Goal: Find specific page/section: Find specific page/section

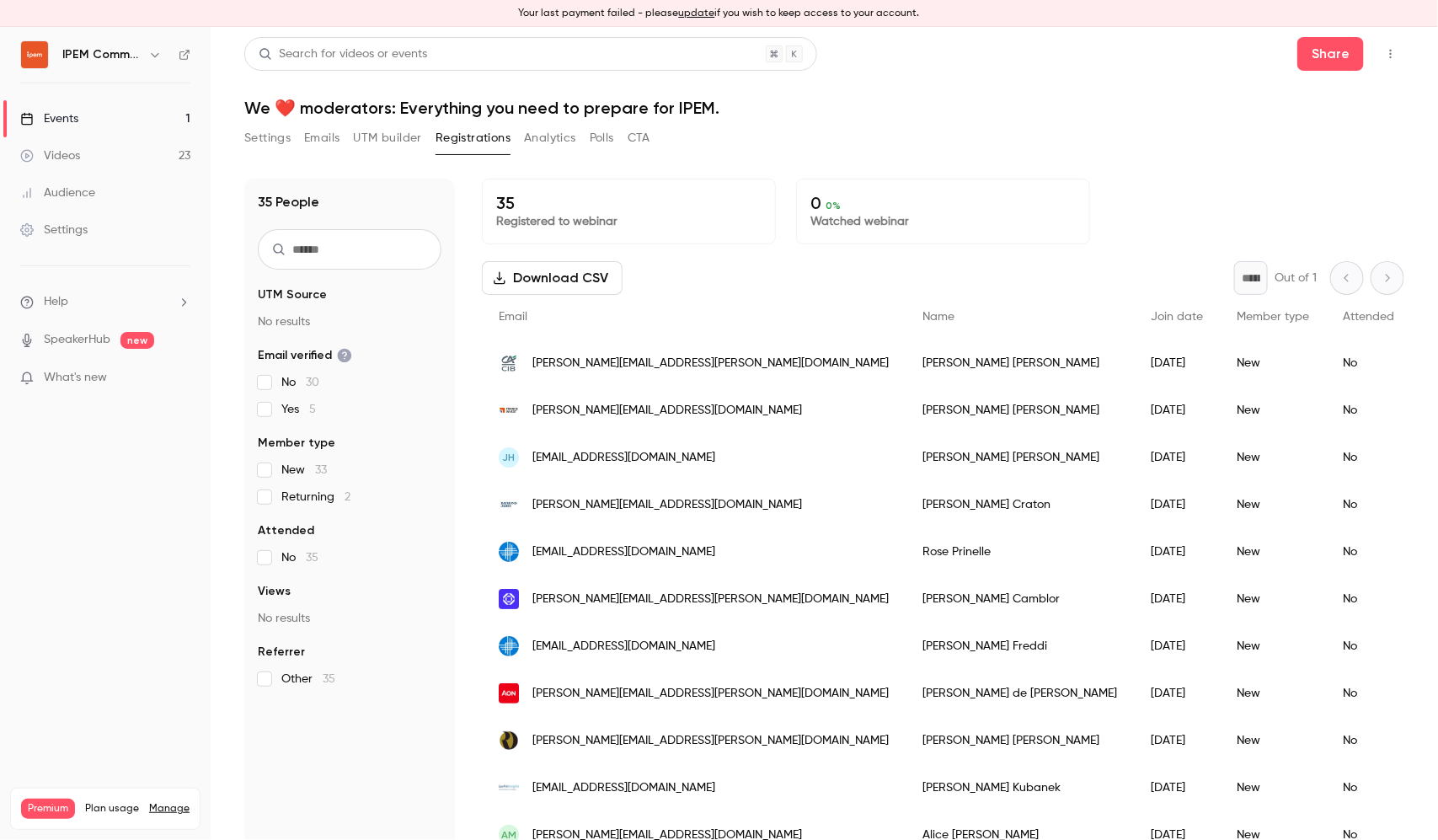
click at [125, 119] on link "Events 1" at bounding box center [105, 118] width 211 height 37
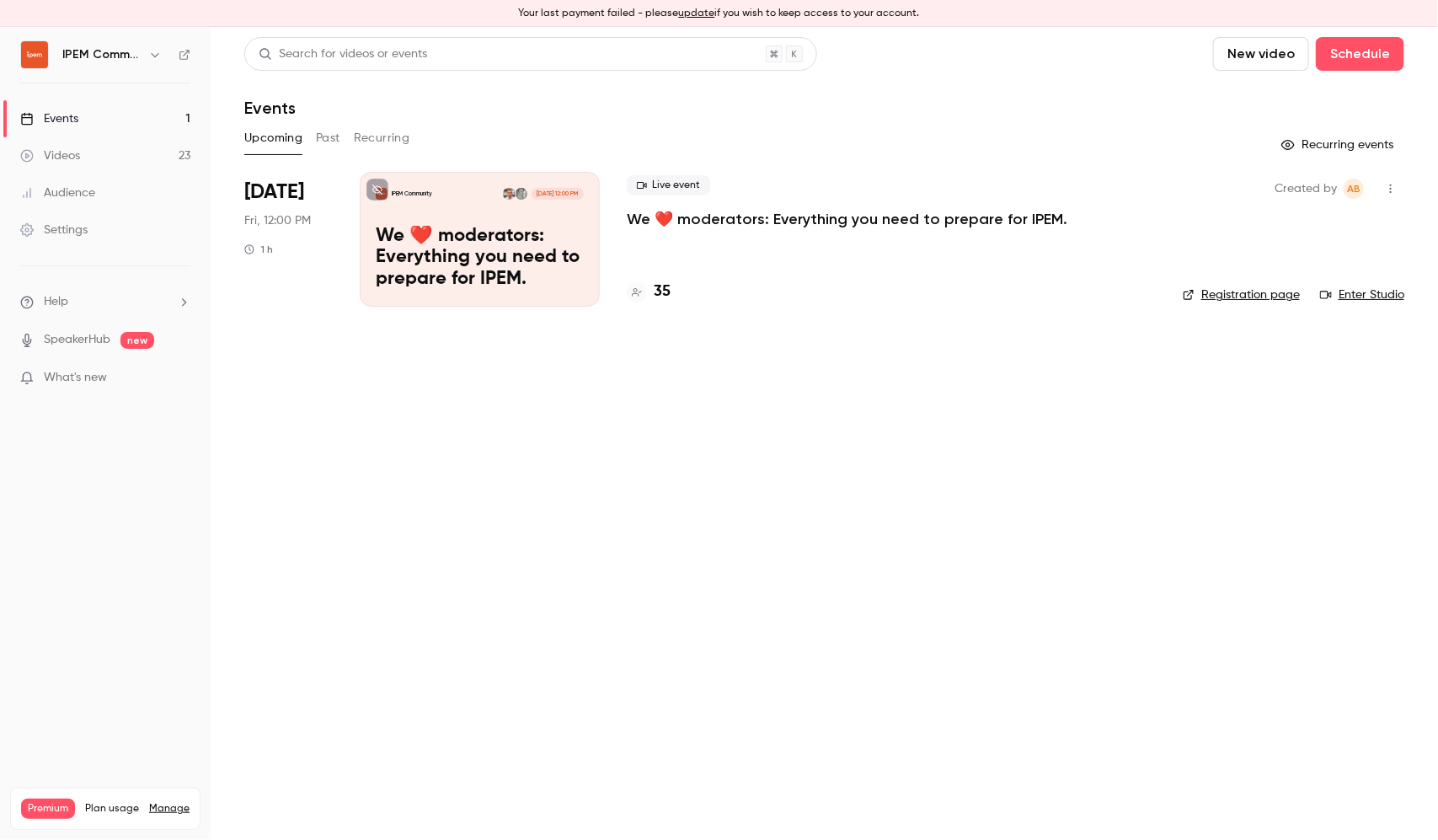
click at [708, 217] on p "We ❤️ moderators: Everything you need to prepare for IPEM." at bounding box center [847, 219] width 441 height 21
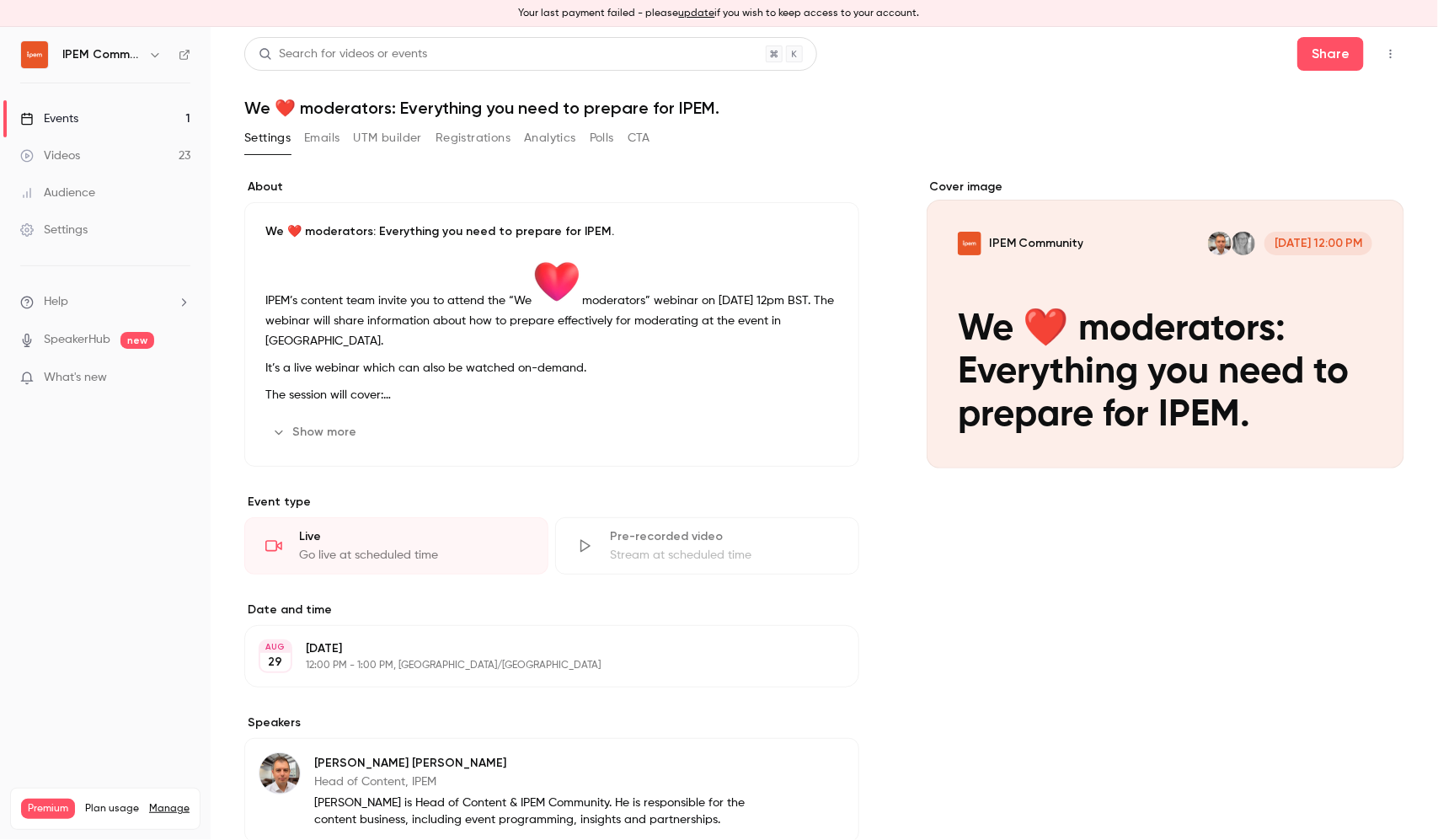
click at [448, 142] on button "Registrations" at bounding box center [473, 138] width 75 height 27
